Goal: Task Accomplishment & Management: Manage account settings

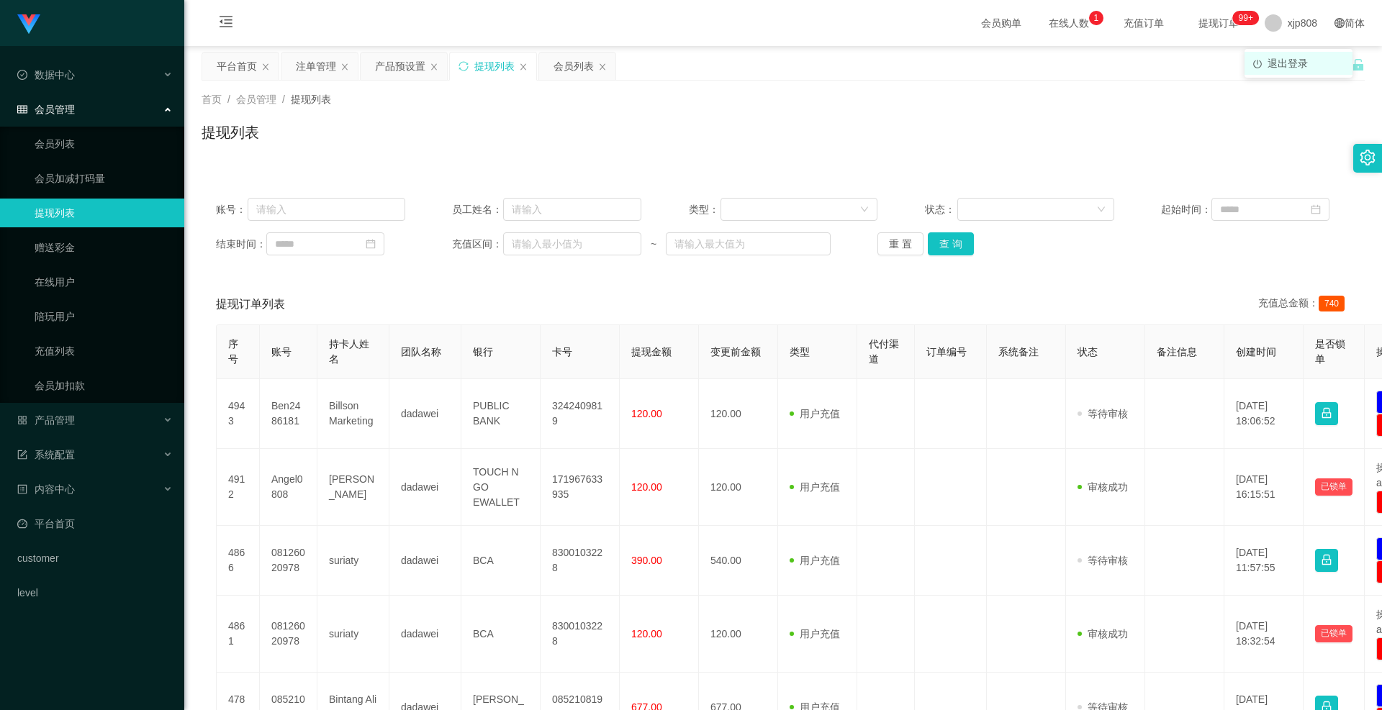
click at [768, 65] on span "退出登录" at bounding box center [1287, 64] width 40 height 12
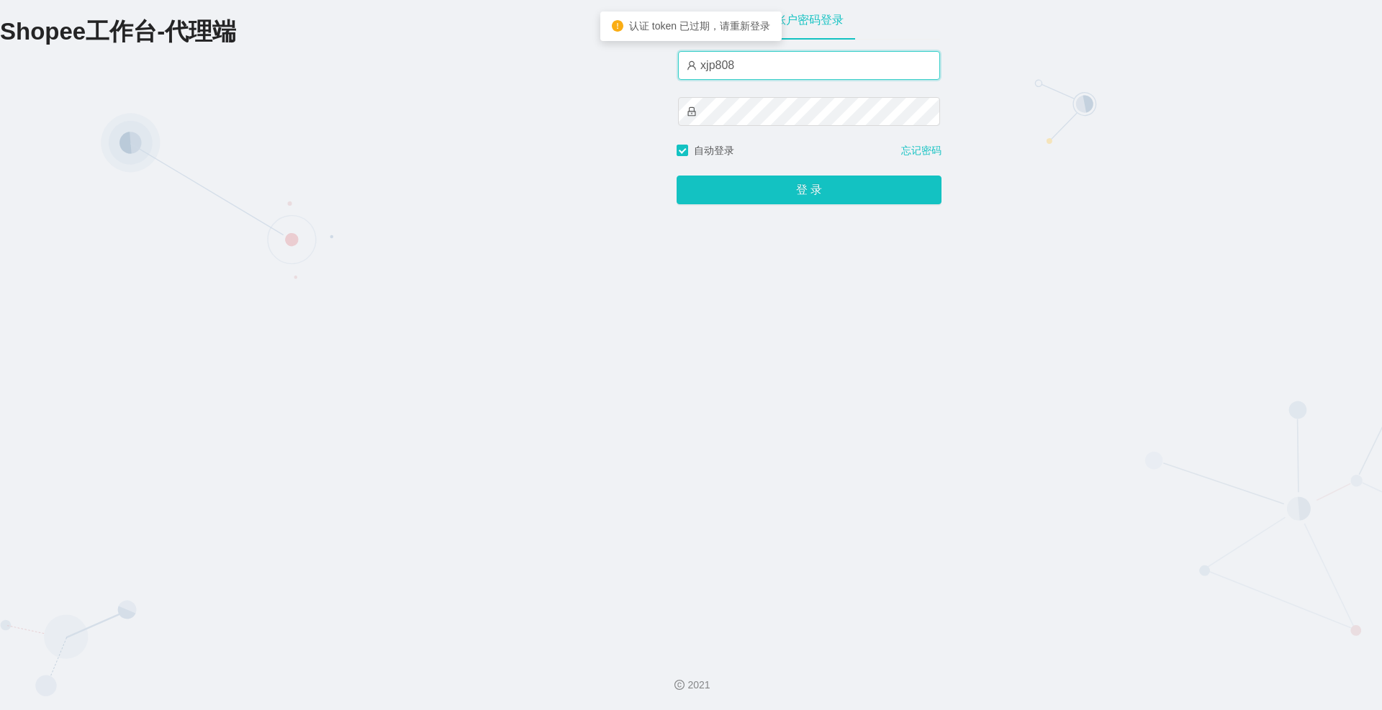
click at [768, 72] on input "xjp808" at bounding box center [809, 65] width 262 height 29
type input "yn04"
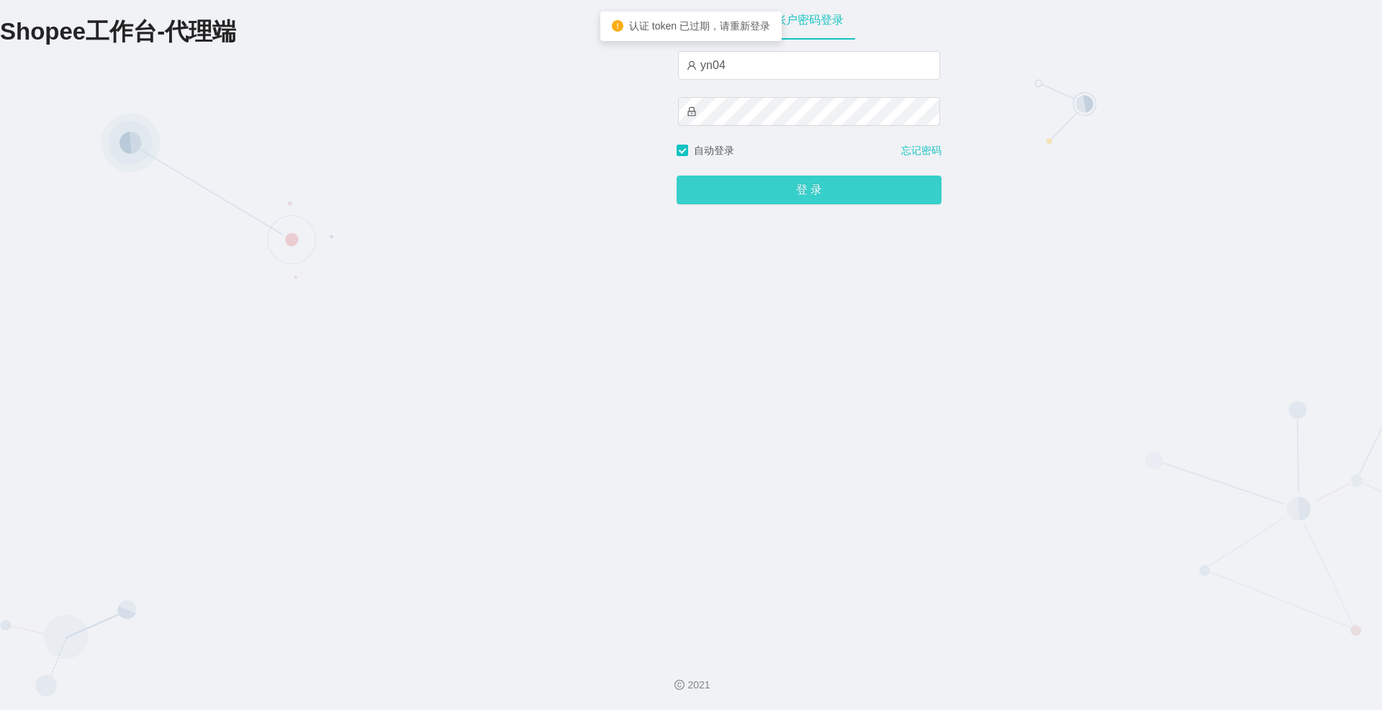
click at [768, 186] on button "登 录" at bounding box center [808, 190] width 265 height 29
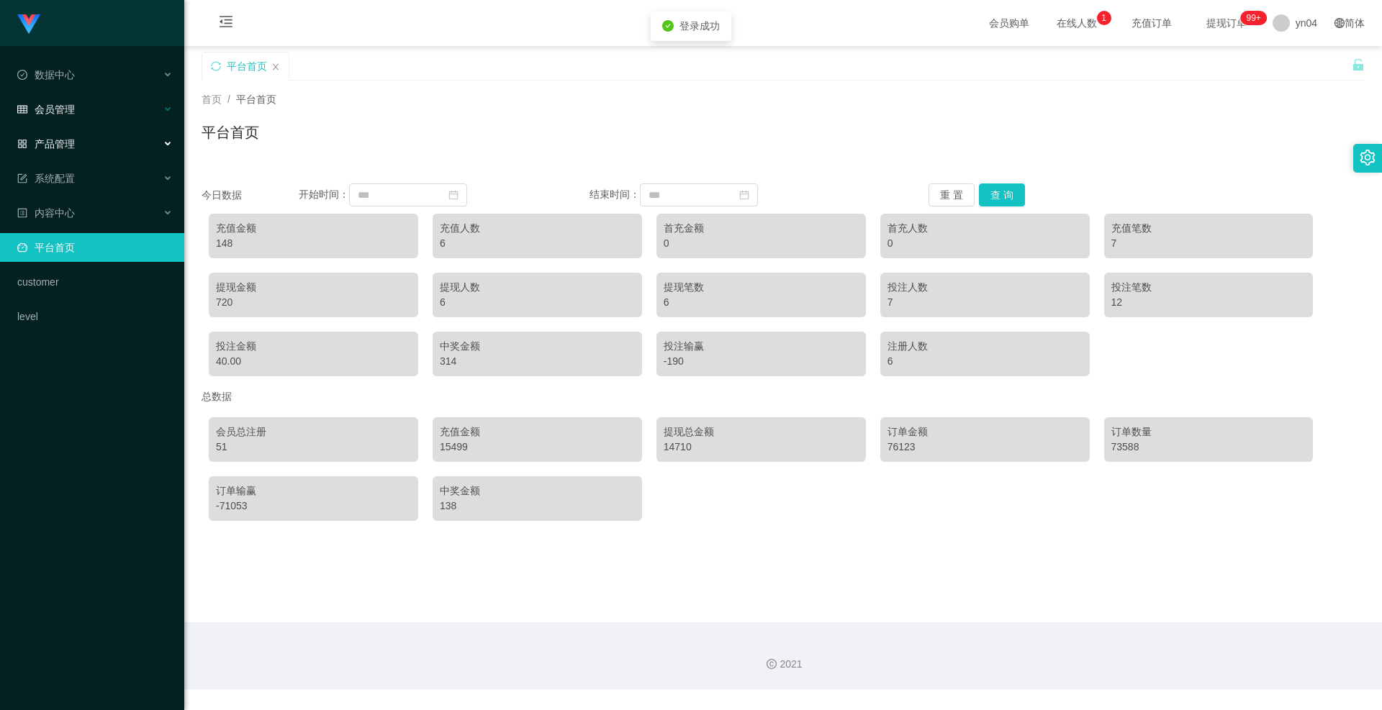
click at [79, 123] on div "会员管理" at bounding box center [92, 109] width 184 height 29
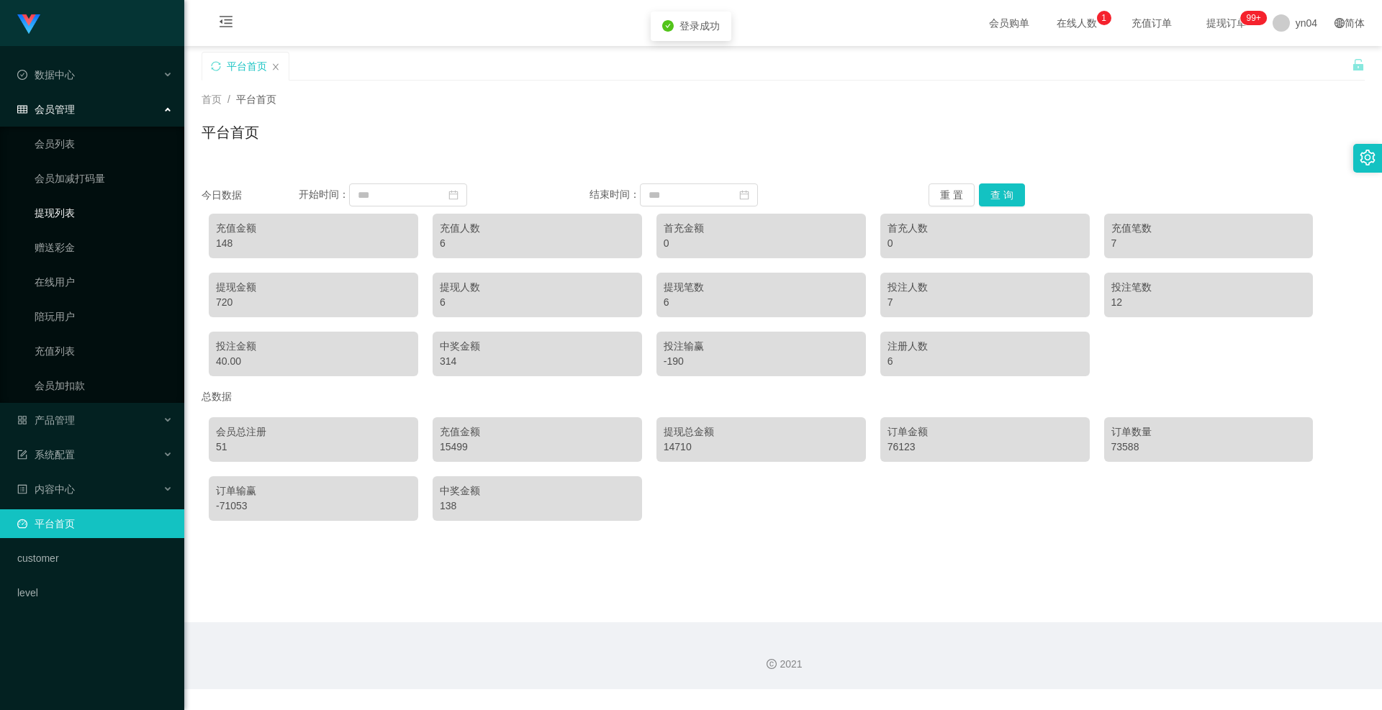
click at [62, 214] on link "提现列表" at bounding box center [104, 213] width 138 height 29
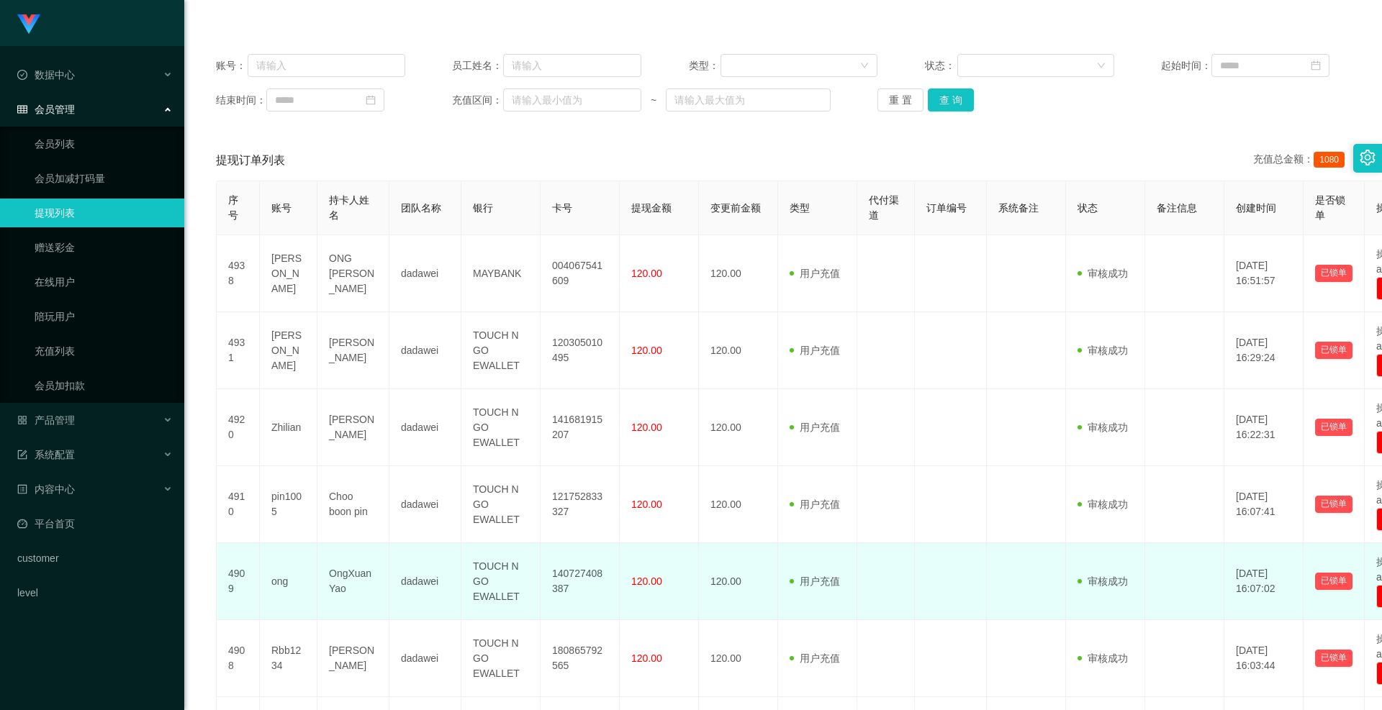
scroll to position [288, 0]
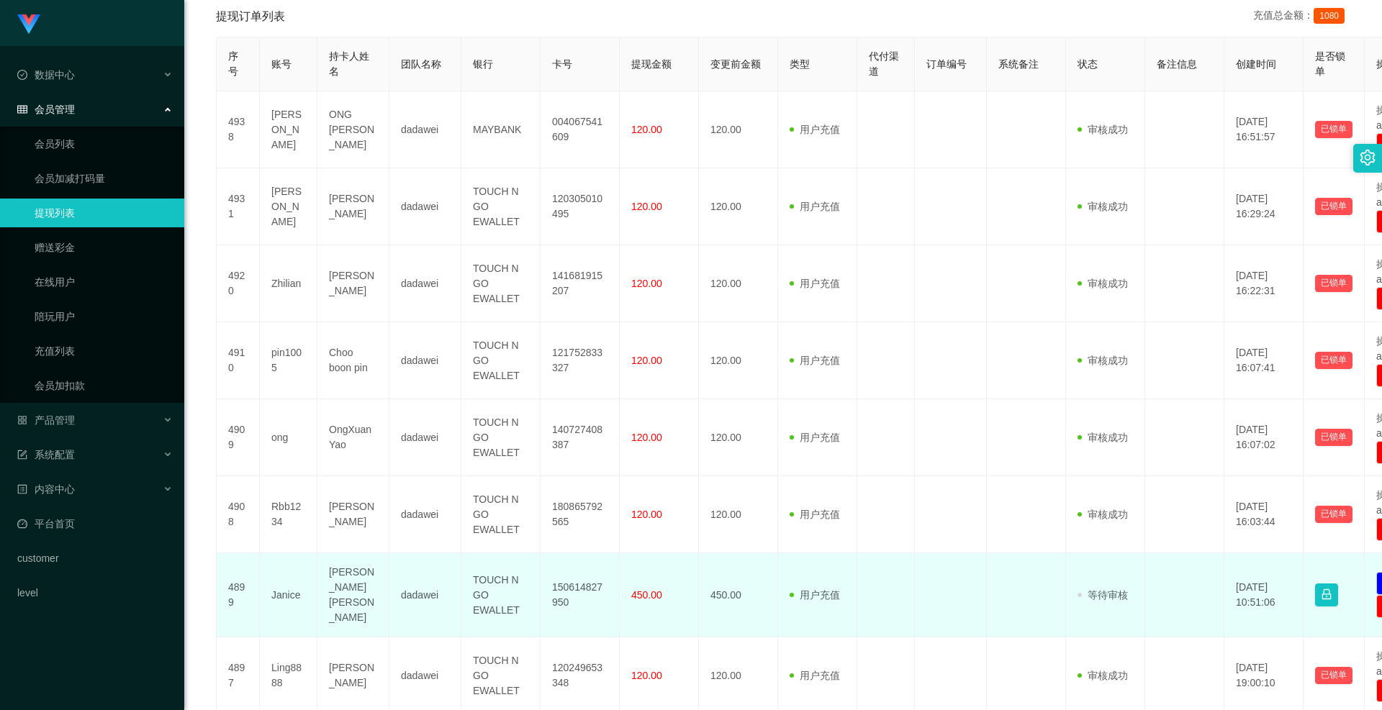
click at [286, 372] on td "Janice" at bounding box center [289, 595] width 58 height 84
copy td "Janice"
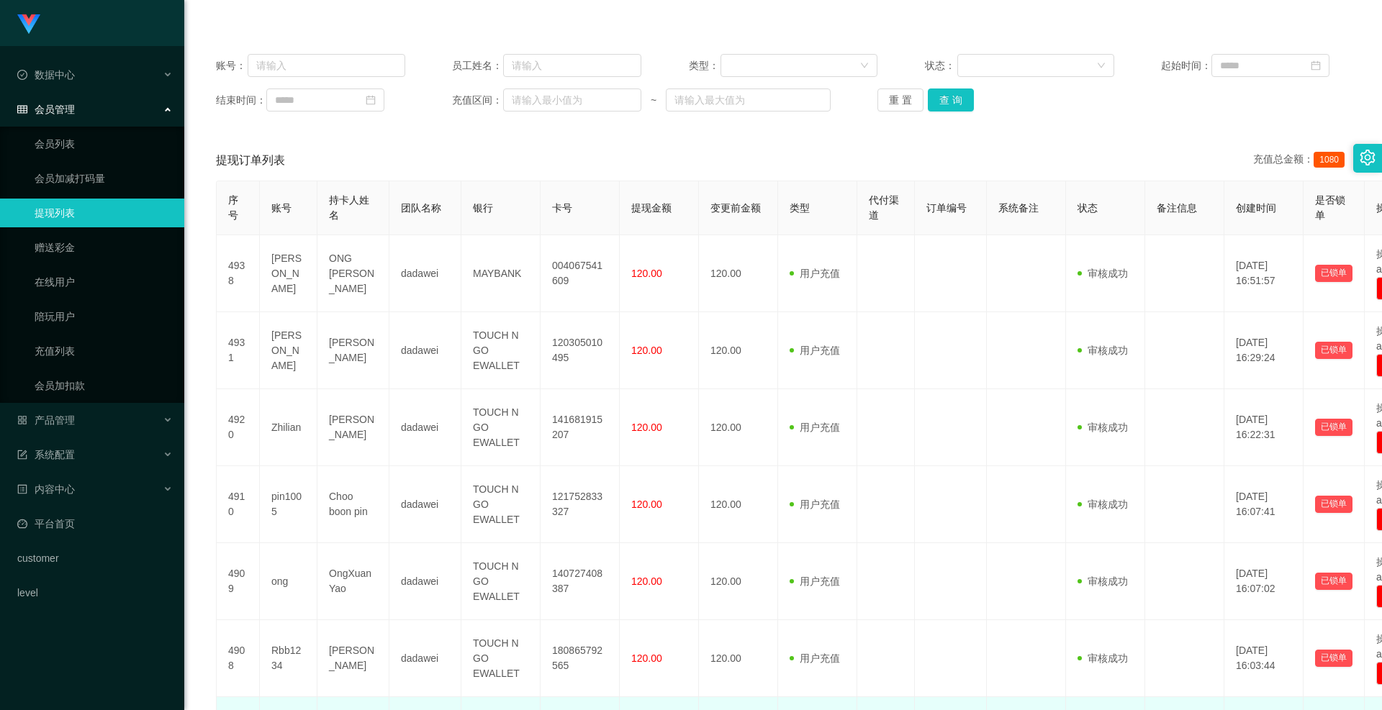
scroll to position [0, 0]
